Goal: Transaction & Acquisition: Purchase product/service

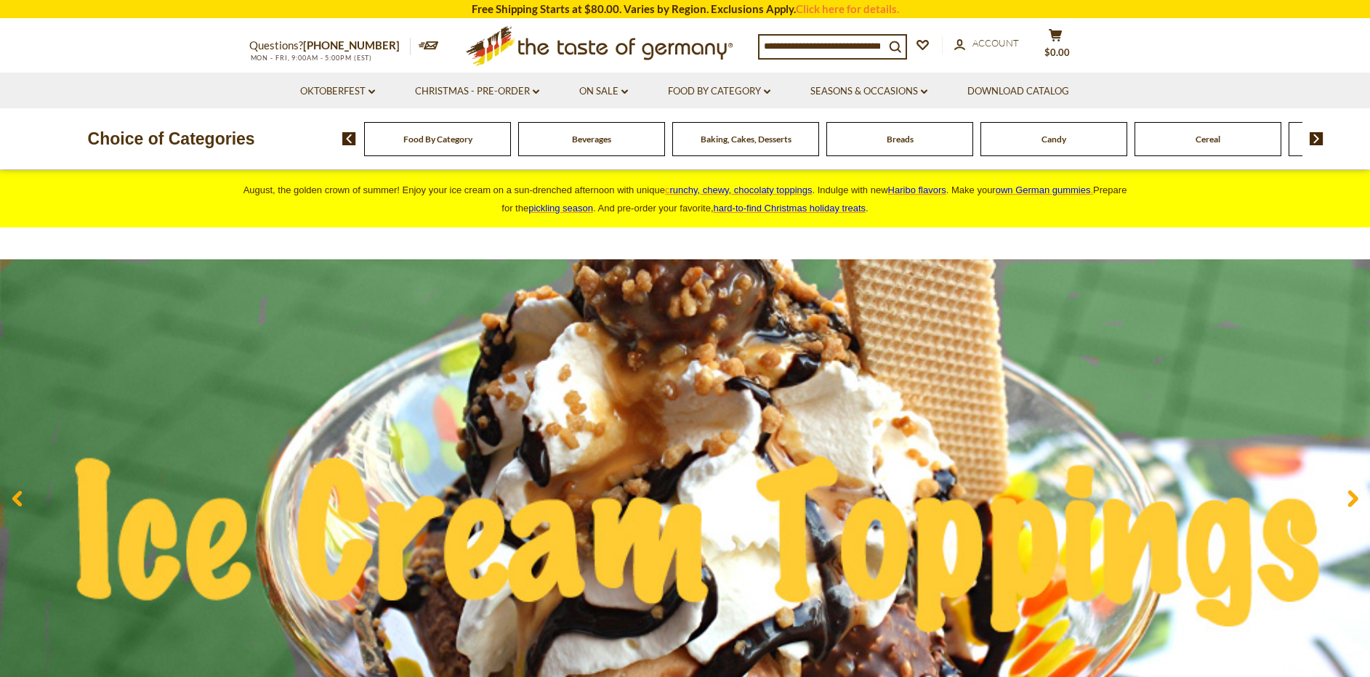
click at [442, 144] on div "Food By Category" at bounding box center [437, 139] width 147 height 34
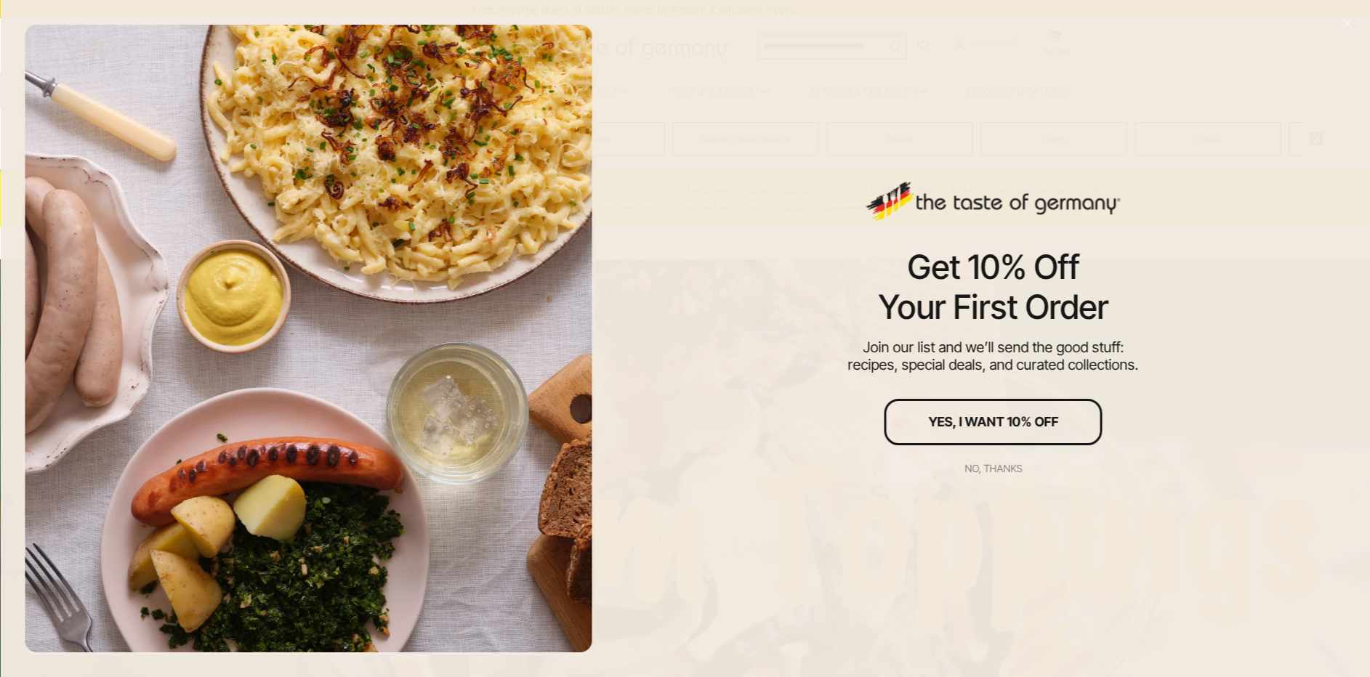
click at [977, 458] on button "No, thanks" at bounding box center [993, 469] width 218 height 32
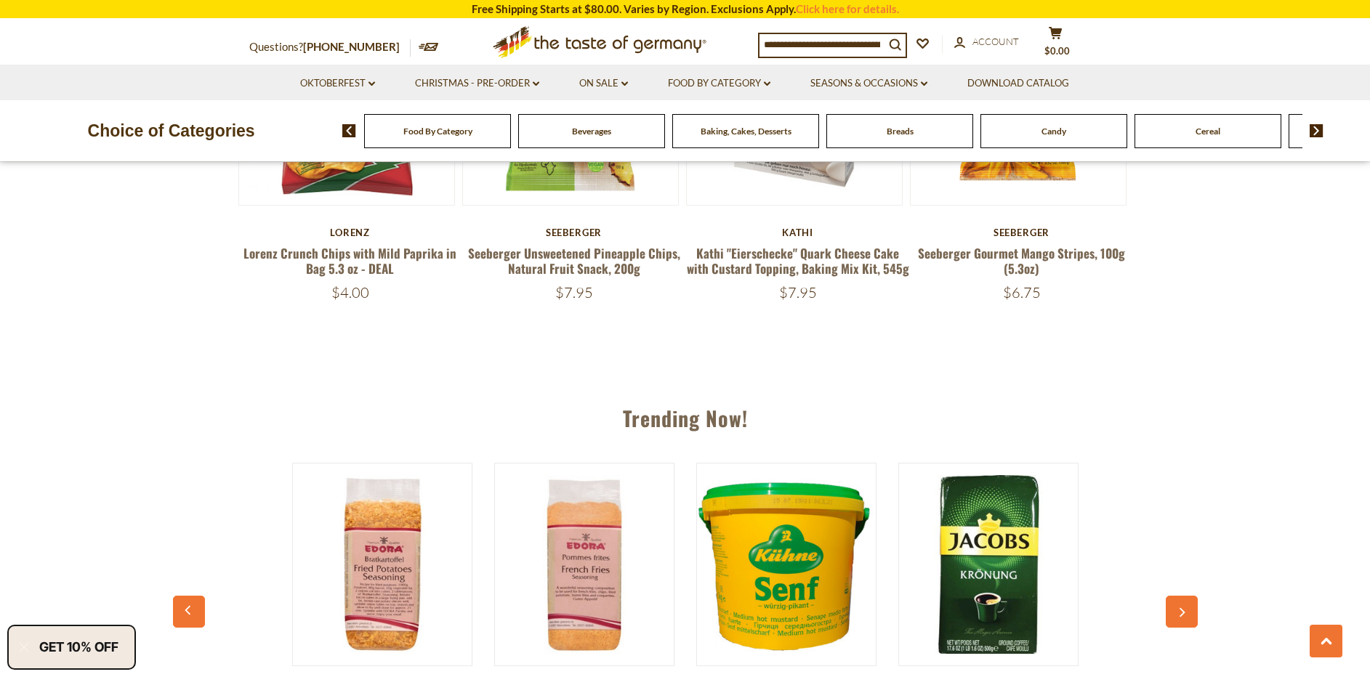
scroll to position [752, 0]
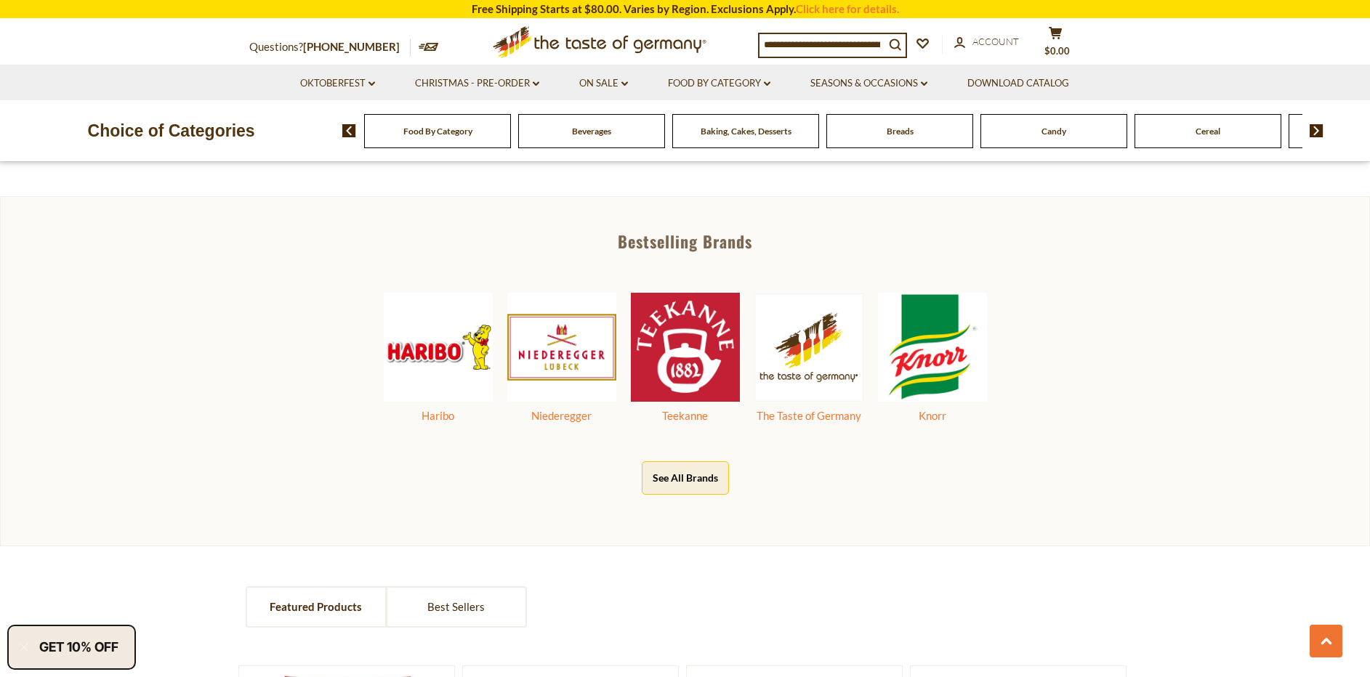
click at [1314, 126] on img at bounding box center [1316, 130] width 14 height 13
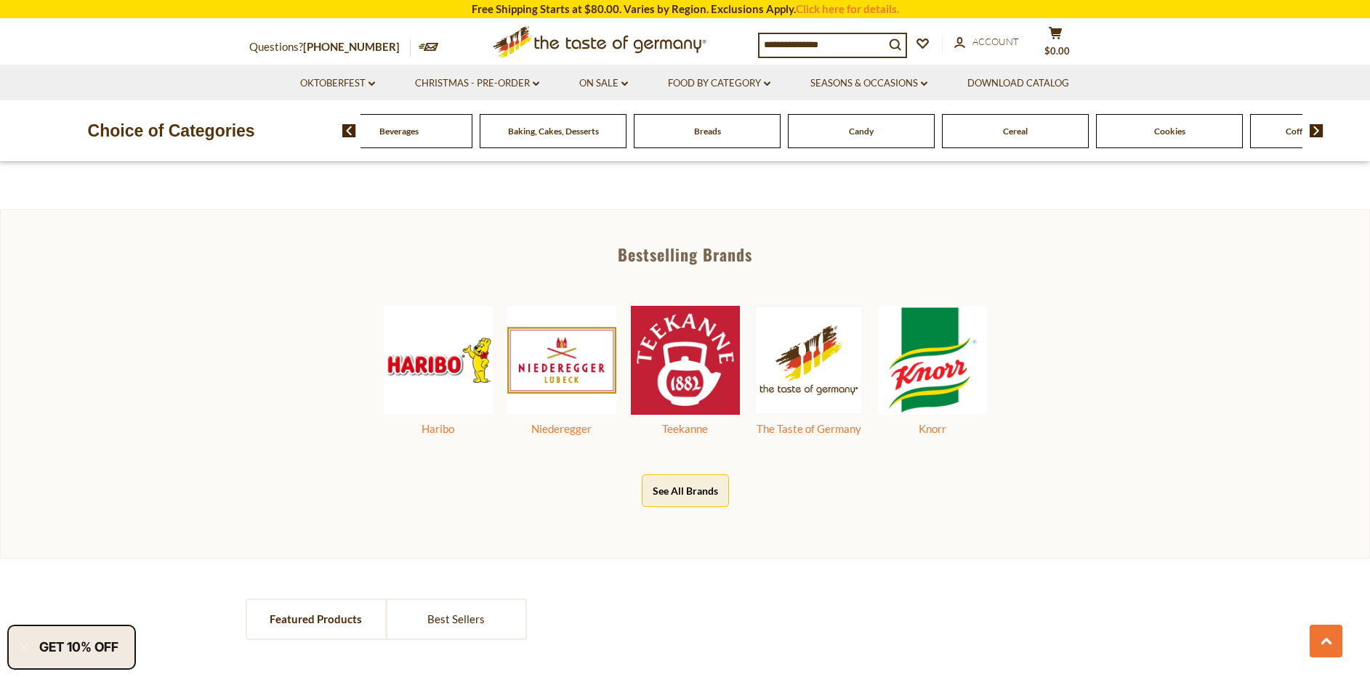
click at [349, 127] on img at bounding box center [349, 130] width 14 height 13
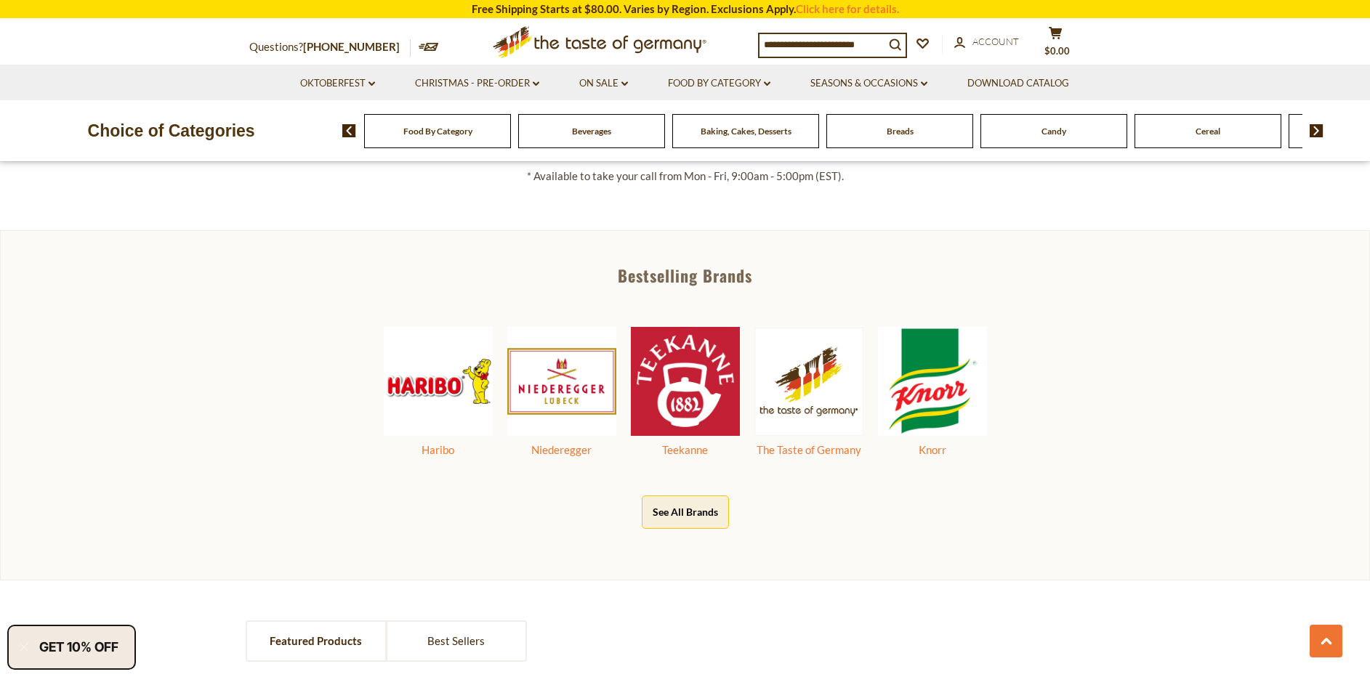
click at [435, 133] on span "Food By Category" at bounding box center [437, 131] width 69 height 11
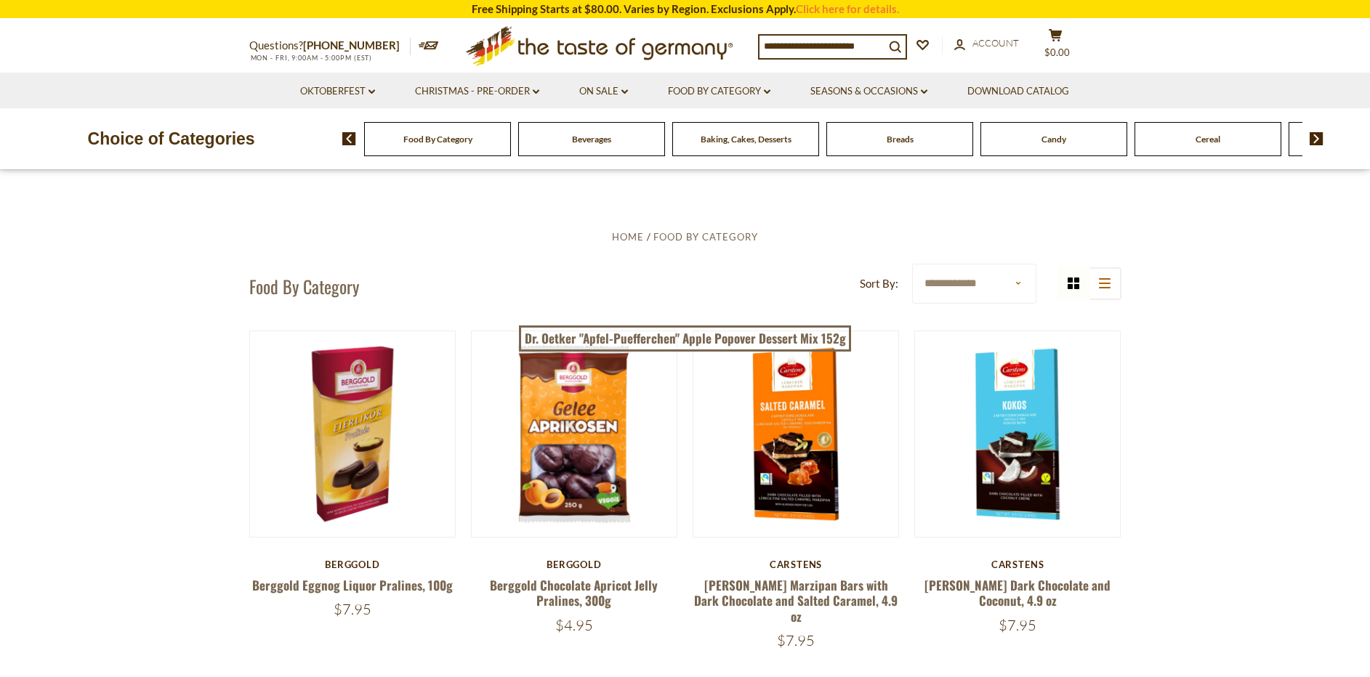
click at [1317, 135] on img at bounding box center [1316, 138] width 14 height 13
click at [1314, 137] on img at bounding box center [1316, 138] width 14 height 13
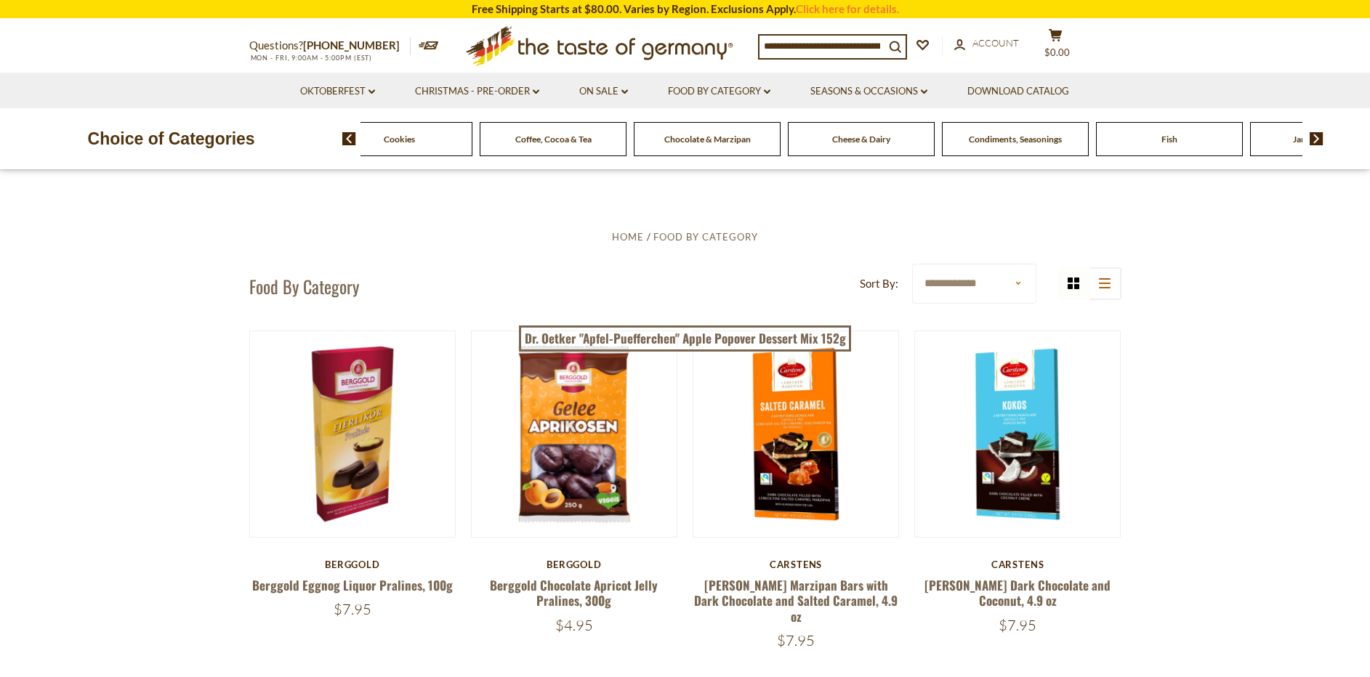
click at [1314, 137] on img at bounding box center [1316, 138] width 14 height 13
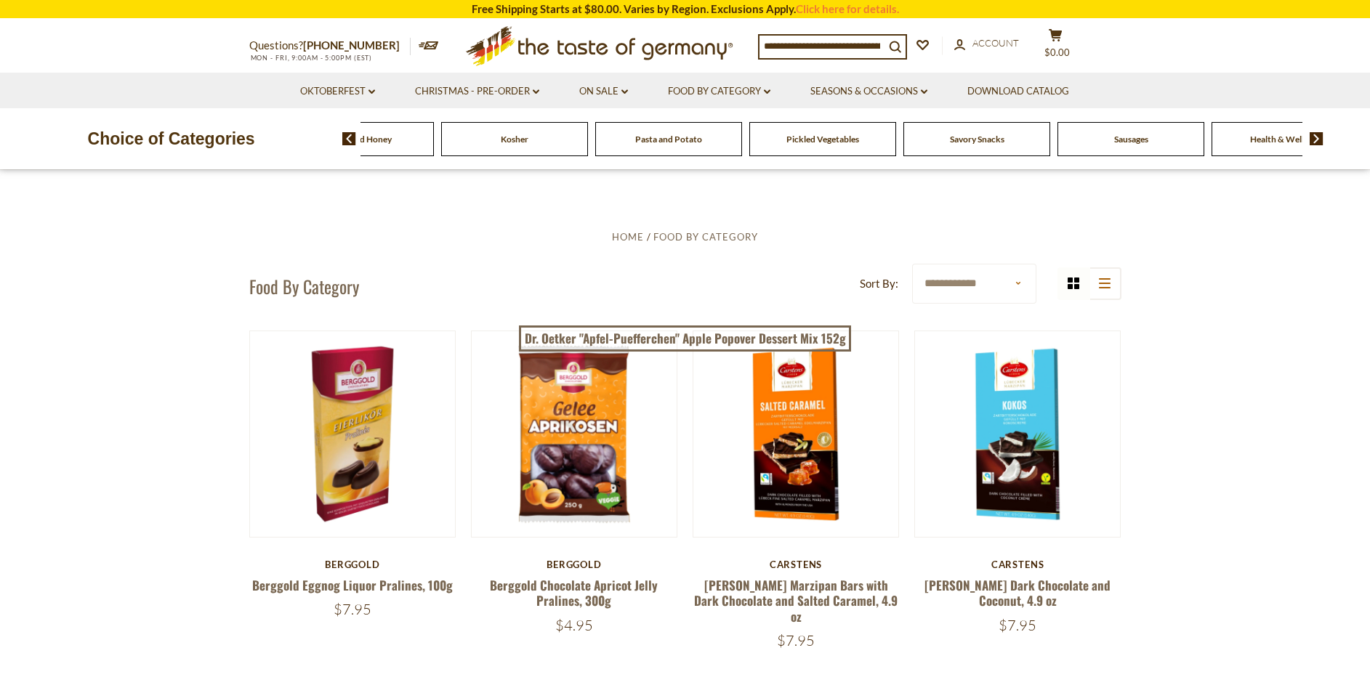
click at [1314, 137] on img at bounding box center [1316, 138] width 14 height 13
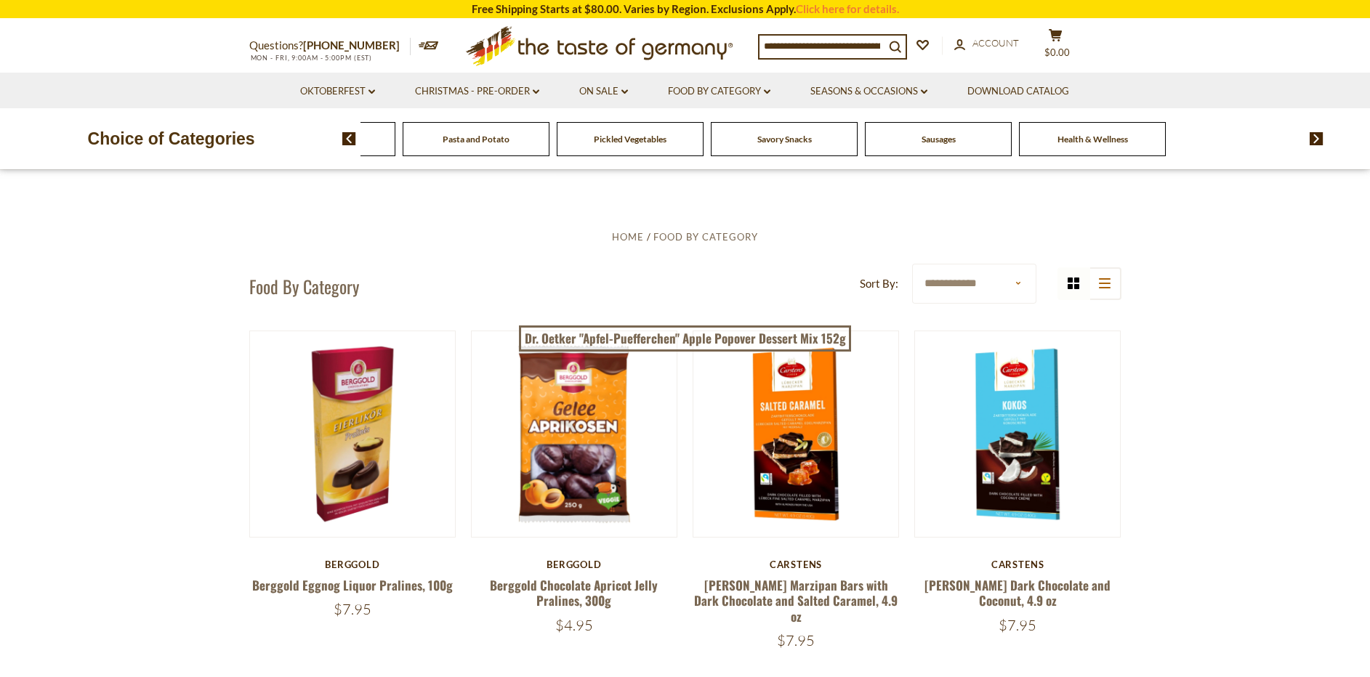
click at [936, 140] on span "Sausages" at bounding box center [938, 139] width 34 height 11
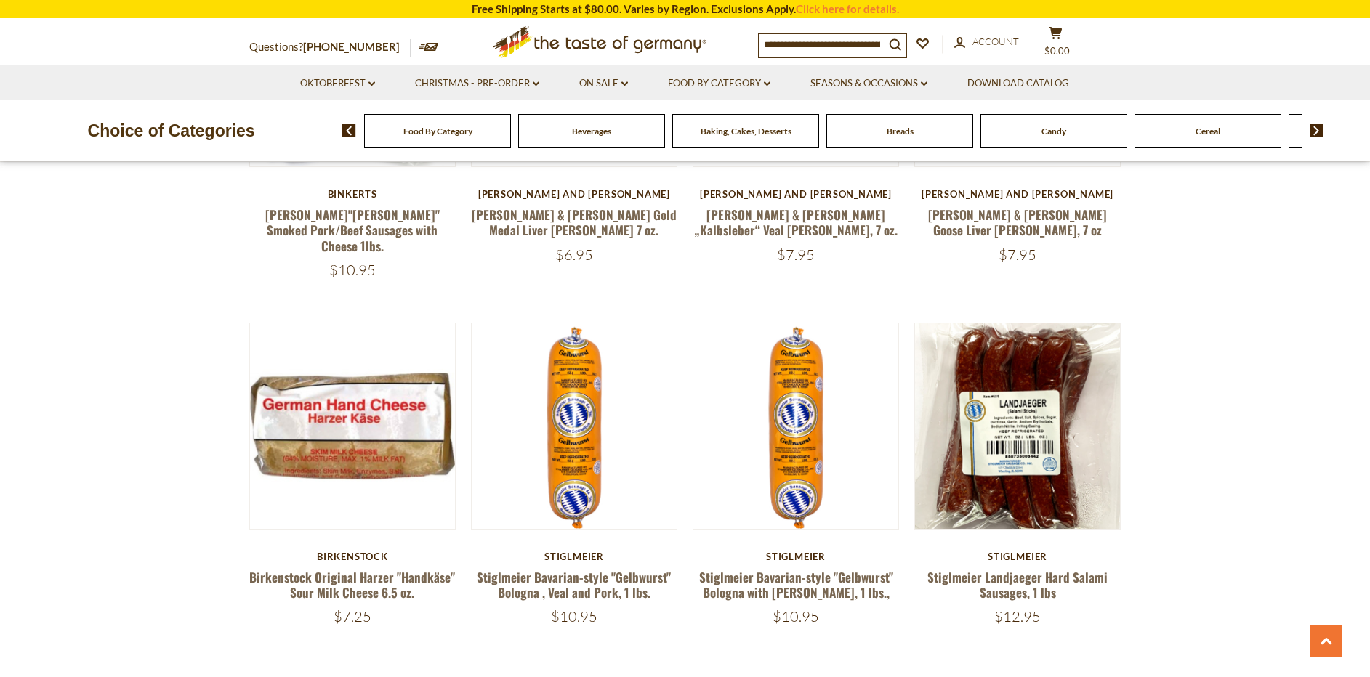
scroll to position [3313, 0]
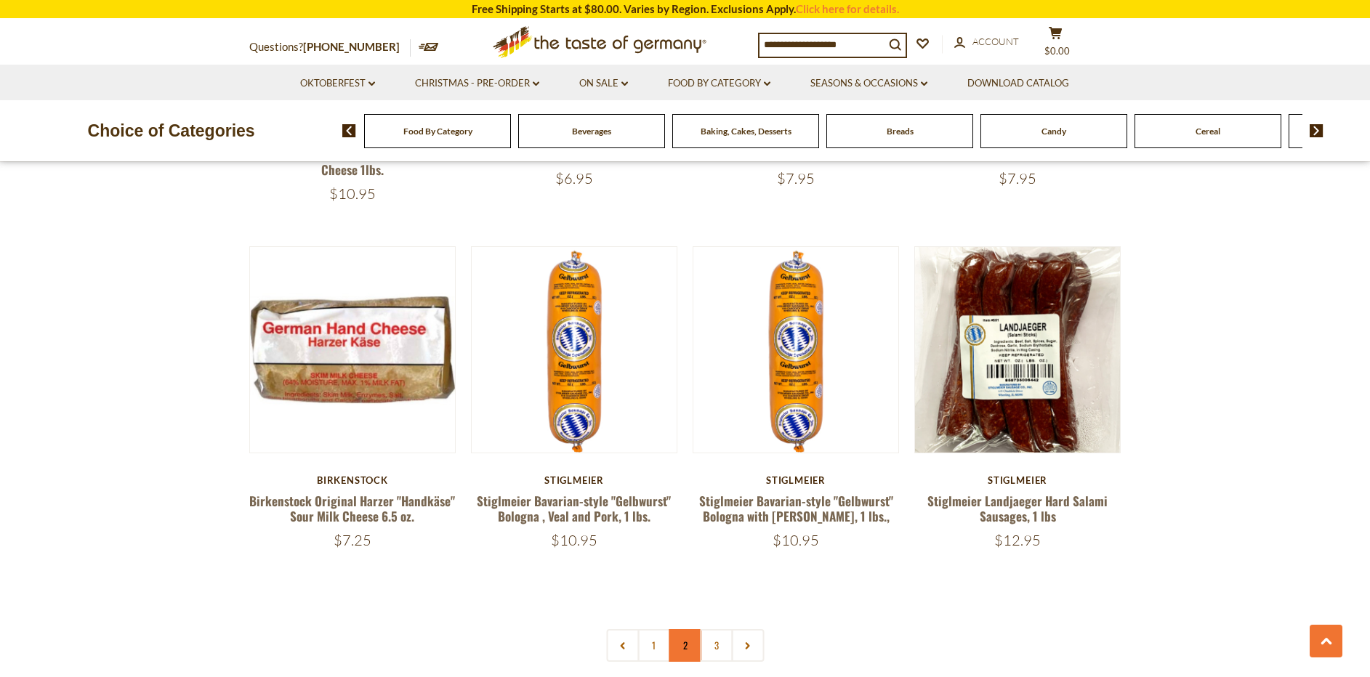
click at [684, 629] on link "2" at bounding box center [684, 645] width 33 height 33
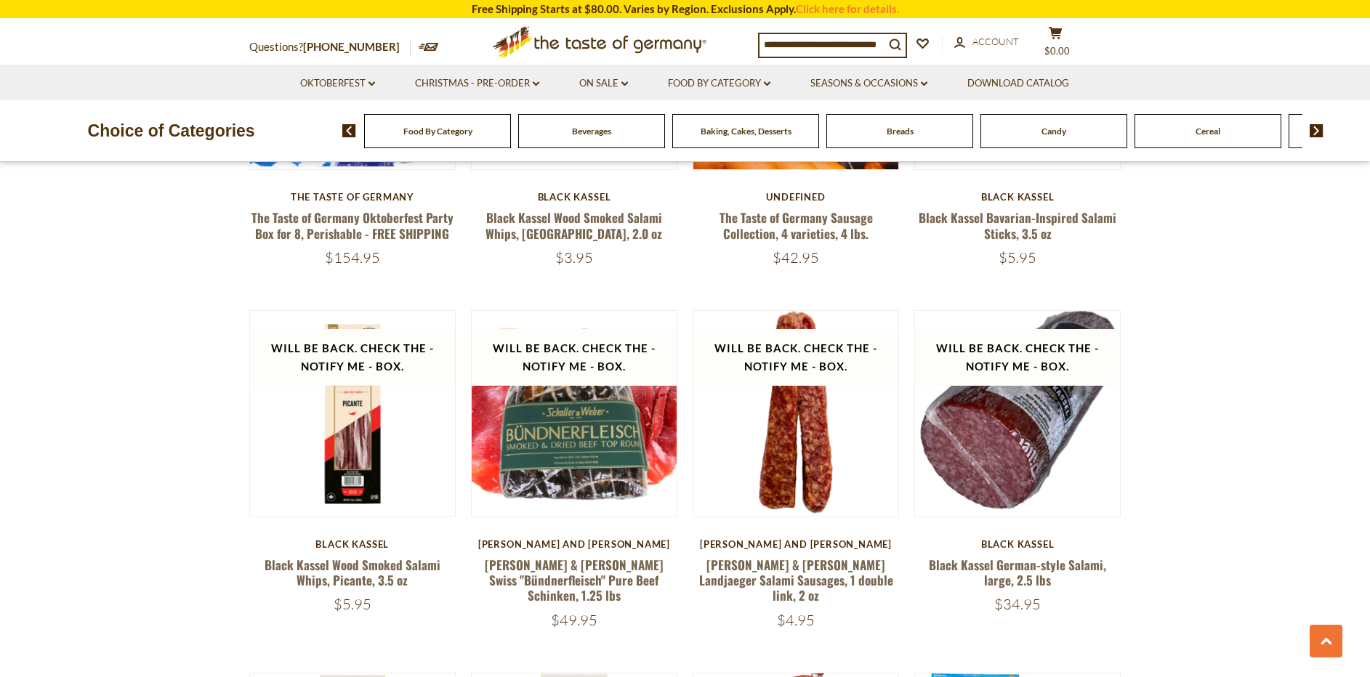
scroll to position [2299, 0]
